Goal: Task Accomplishment & Management: Manage account settings

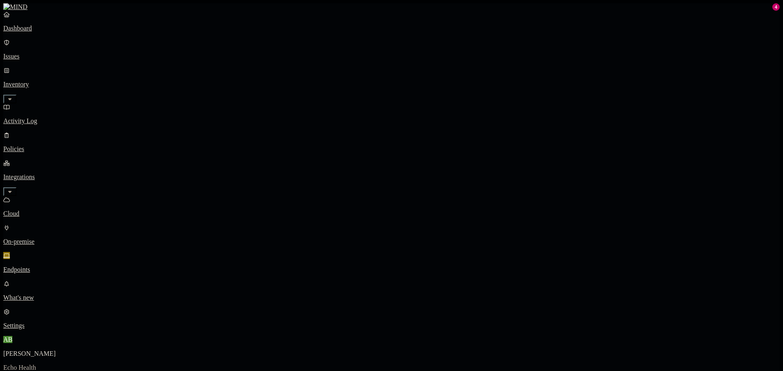
click at [48, 32] on p "Dashboard" at bounding box center [391, 28] width 777 height 7
click at [54, 146] on p "Policies" at bounding box center [391, 149] width 777 height 7
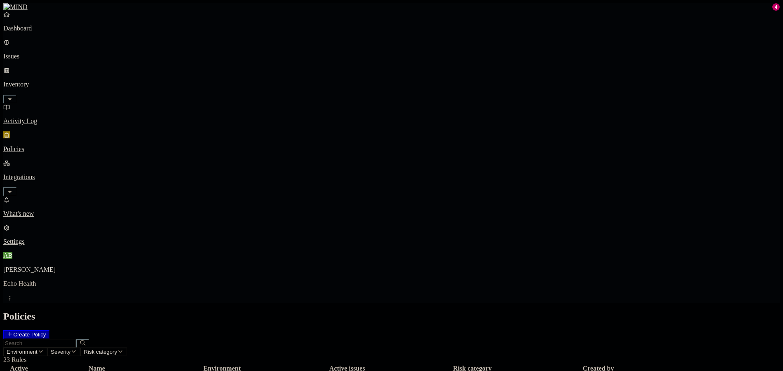
scroll to position [73, 0]
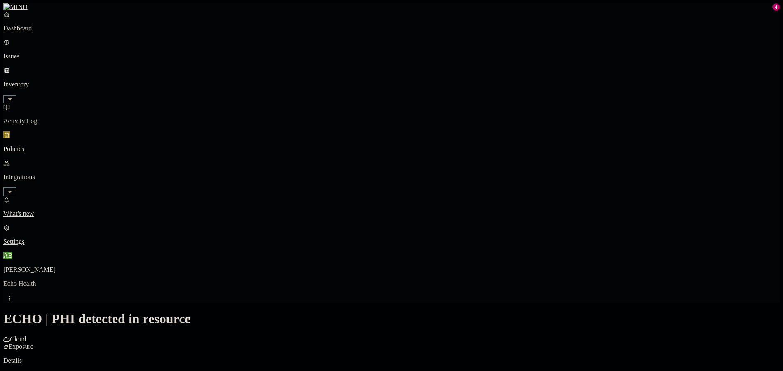
scroll to position [217, 0]
click at [371, 224] on html "Dashboard Issues Inventory Activity Log Policies Integrations What's new 4 Sett…" at bounding box center [391, 362] width 783 height 724
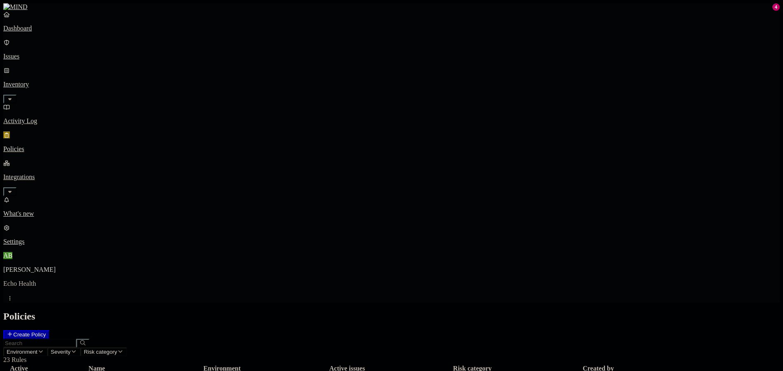
click at [23, 32] on p "Dashboard" at bounding box center [391, 28] width 777 height 7
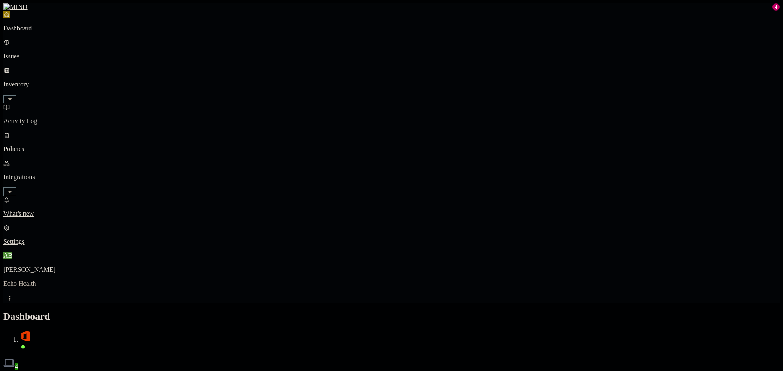
click at [64, 371] on button "Detection" at bounding box center [49, 375] width 30 height 9
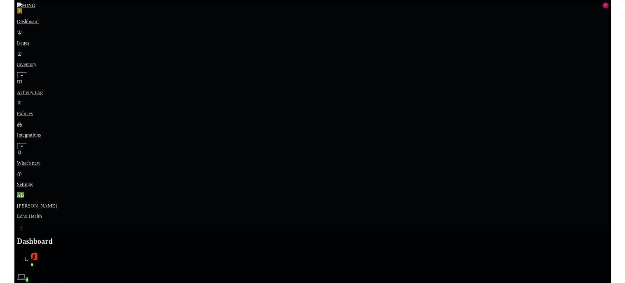
scroll to position [97, 0]
